Goal: Task Accomplishment & Management: Manage account settings

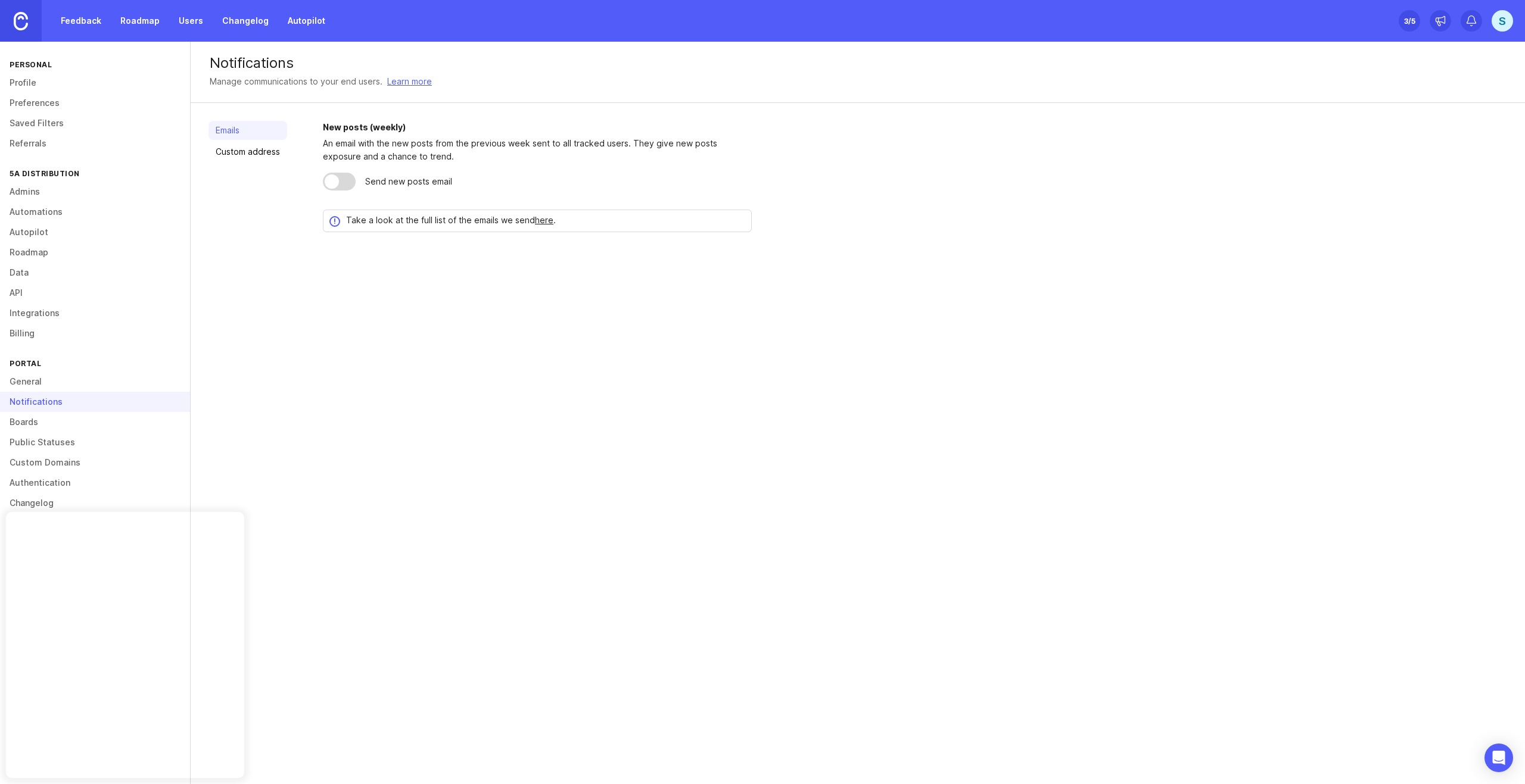
drag, startPoint x: 499, startPoint y: 397, endPoint x: 484, endPoint y: 374, distance: 27.5
click at [499, 397] on div "Notifications Manage communications to your end users. Learn more Emails Custom…" at bounding box center [858, 412] width 1334 height 743
click at [35, 429] on link "Boards" at bounding box center [95, 422] width 190 height 20
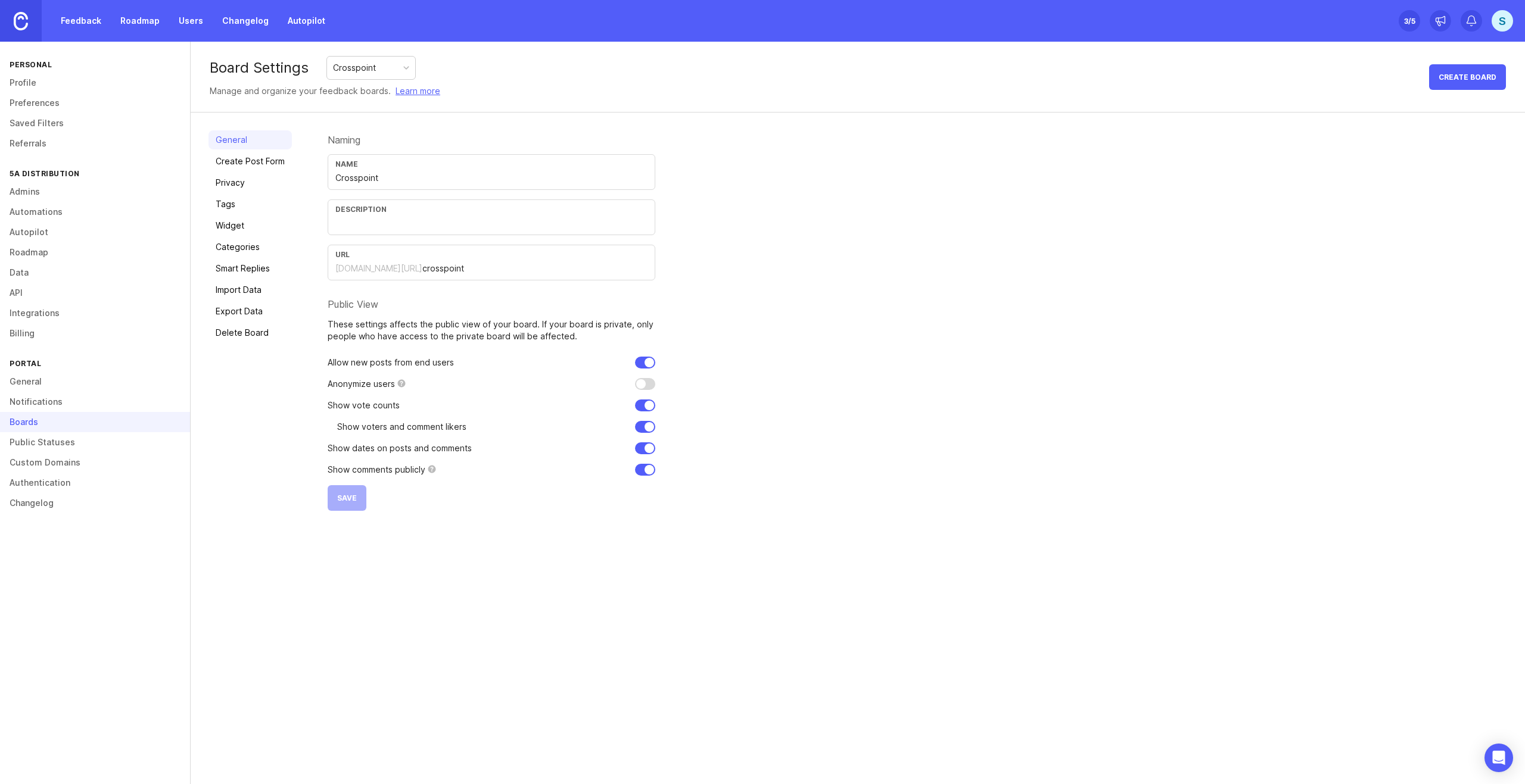
click at [37, 185] on link "Admins" at bounding box center [95, 192] width 190 height 20
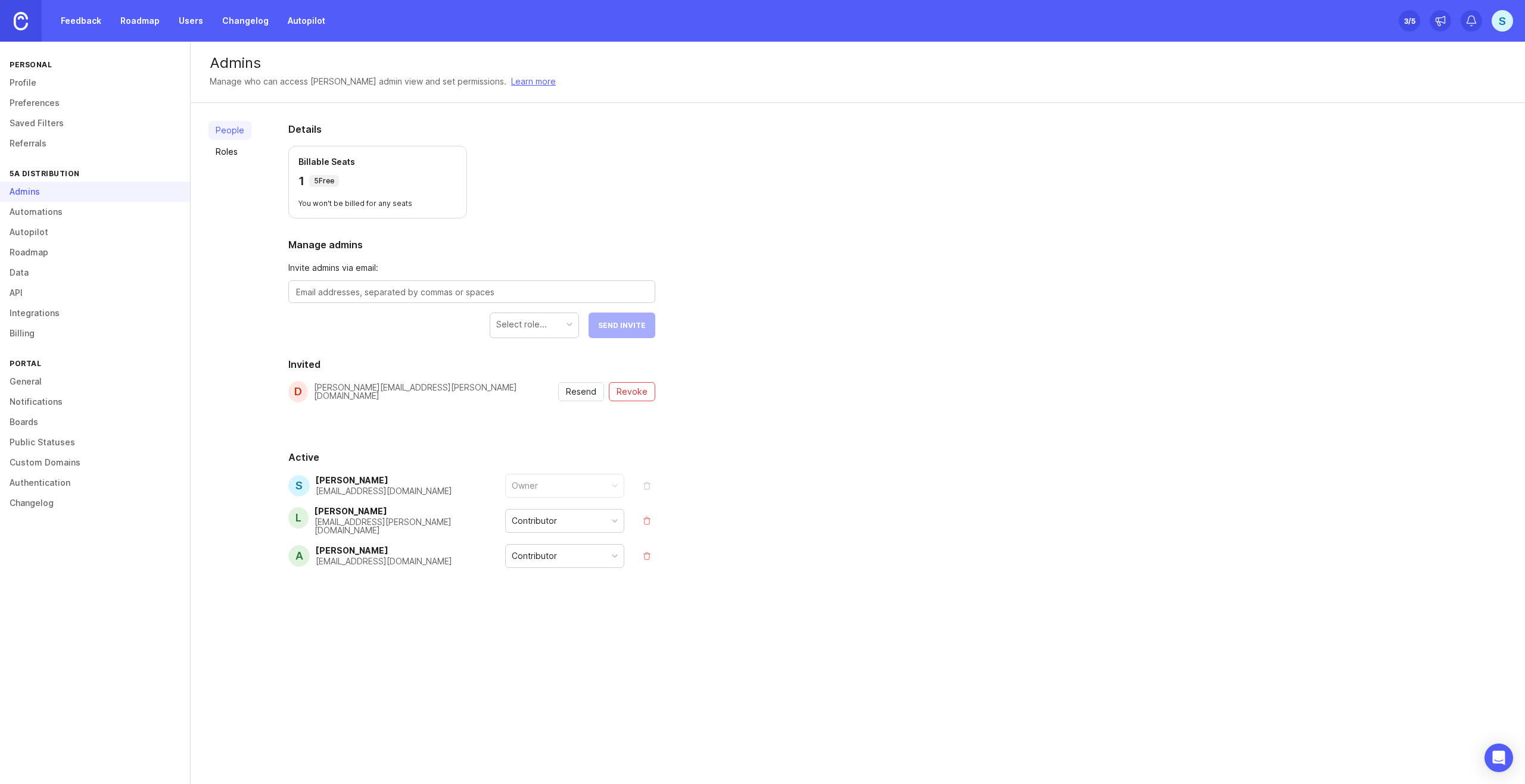
click at [751, 412] on div "People Roles Details Billable Seats 1 5 Free You won't be billed for any seats …" at bounding box center [858, 374] width 1334 height 541
click at [584, 396] on span "Resend" at bounding box center [580, 392] width 30 height 12
click at [970, 311] on div "People Roles Details Billable Seats 1 5 Free You won't be billed for any seats …" at bounding box center [858, 374] width 1334 height 541
